Goal: Task Accomplishment & Management: Manage account settings

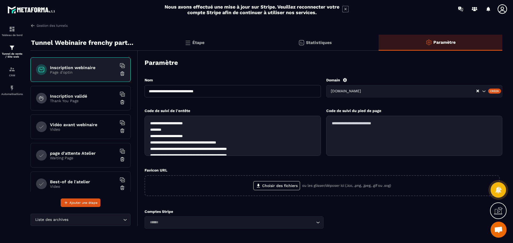
scroll to position [52, 0]
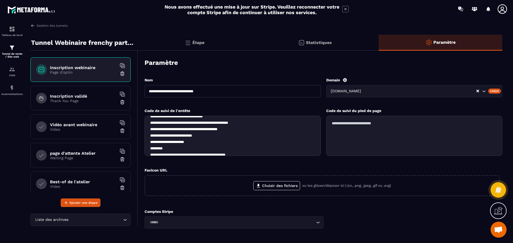
click at [236, 139] on textarea at bounding box center [233, 136] width 176 height 40
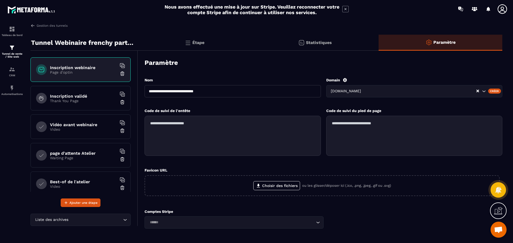
scroll to position [0, 0]
click at [201, 115] on div "Code de suivi de l'entête" at bounding box center [233, 135] width 176 height 54
click at [200, 127] on textarea at bounding box center [233, 136] width 176 height 40
click at [187, 125] on textarea at bounding box center [233, 136] width 176 height 40
paste textarea "**********"
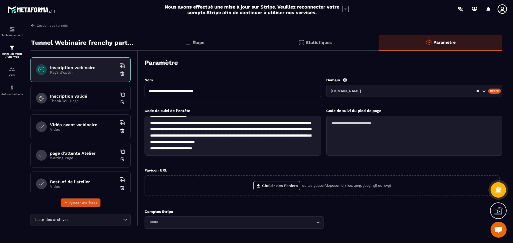
scroll to position [20, 0]
type textarea "**********"
click at [226, 166] on div "**********" at bounding box center [324, 138] width 358 height 60
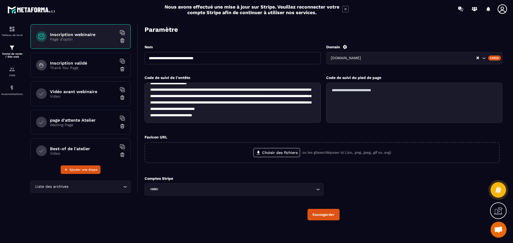
scroll to position [34, 0]
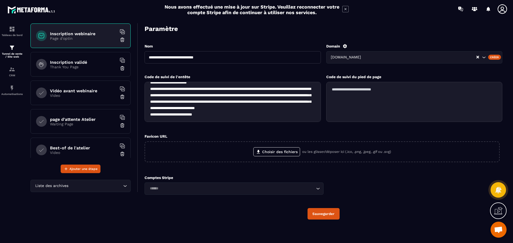
click at [321, 217] on button "Sauvegarder" at bounding box center [324, 213] width 32 height 11
click at [70, 66] on p "Thank You Page" at bounding box center [83, 67] width 67 height 4
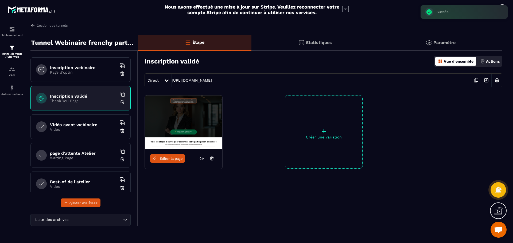
click at [430, 44] on img at bounding box center [429, 43] width 6 height 6
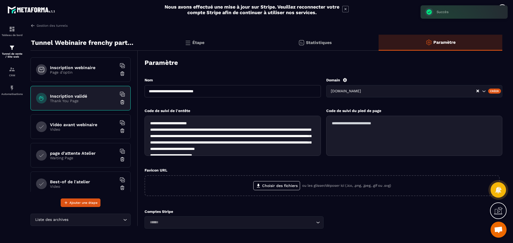
scroll to position [20, 0]
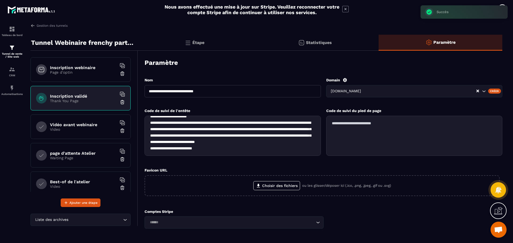
click at [84, 122] on h6 "Vidéo avant webinaire" at bounding box center [83, 124] width 67 height 5
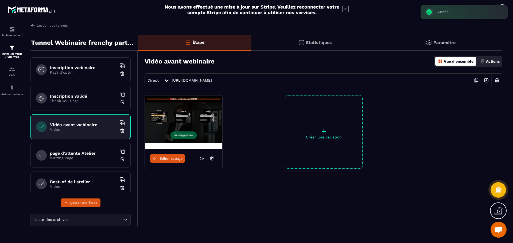
click at [81, 147] on div "page d'attente Atelier Waiting Page" at bounding box center [80, 155] width 100 height 25
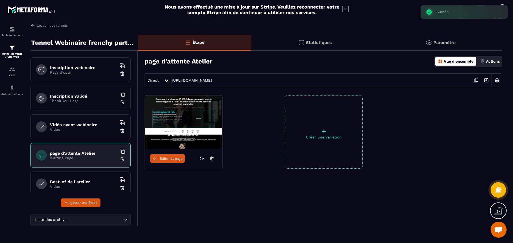
click at [84, 124] on h6 "Vidéo avant webinaire" at bounding box center [83, 124] width 67 height 5
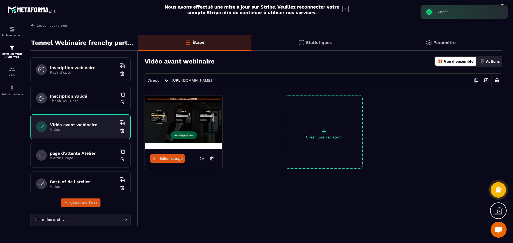
click at [446, 42] on p "Paramètre" at bounding box center [444, 42] width 22 height 5
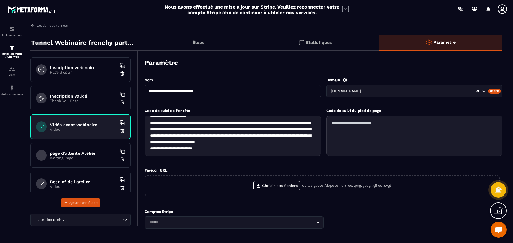
scroll to position [0, 0]
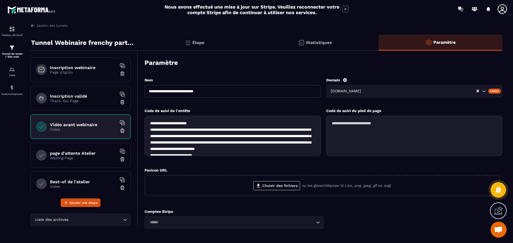
click at [79, 69] on h6 "Inscription webinaire" at bounding box center [83, 67] width 67 height 5
